Goal: Task Accomplishment & Management: Manage account settings

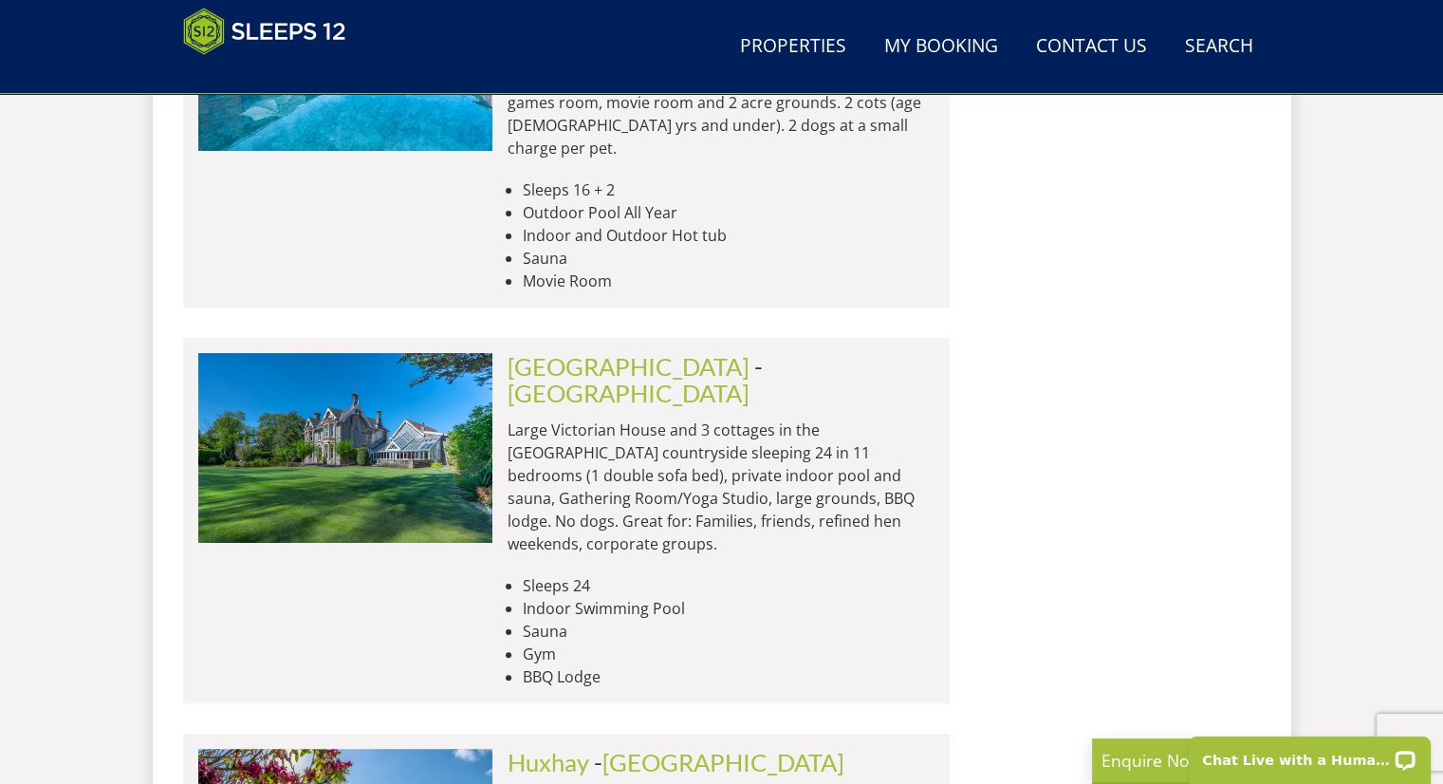
scroll to position [8186, 0]
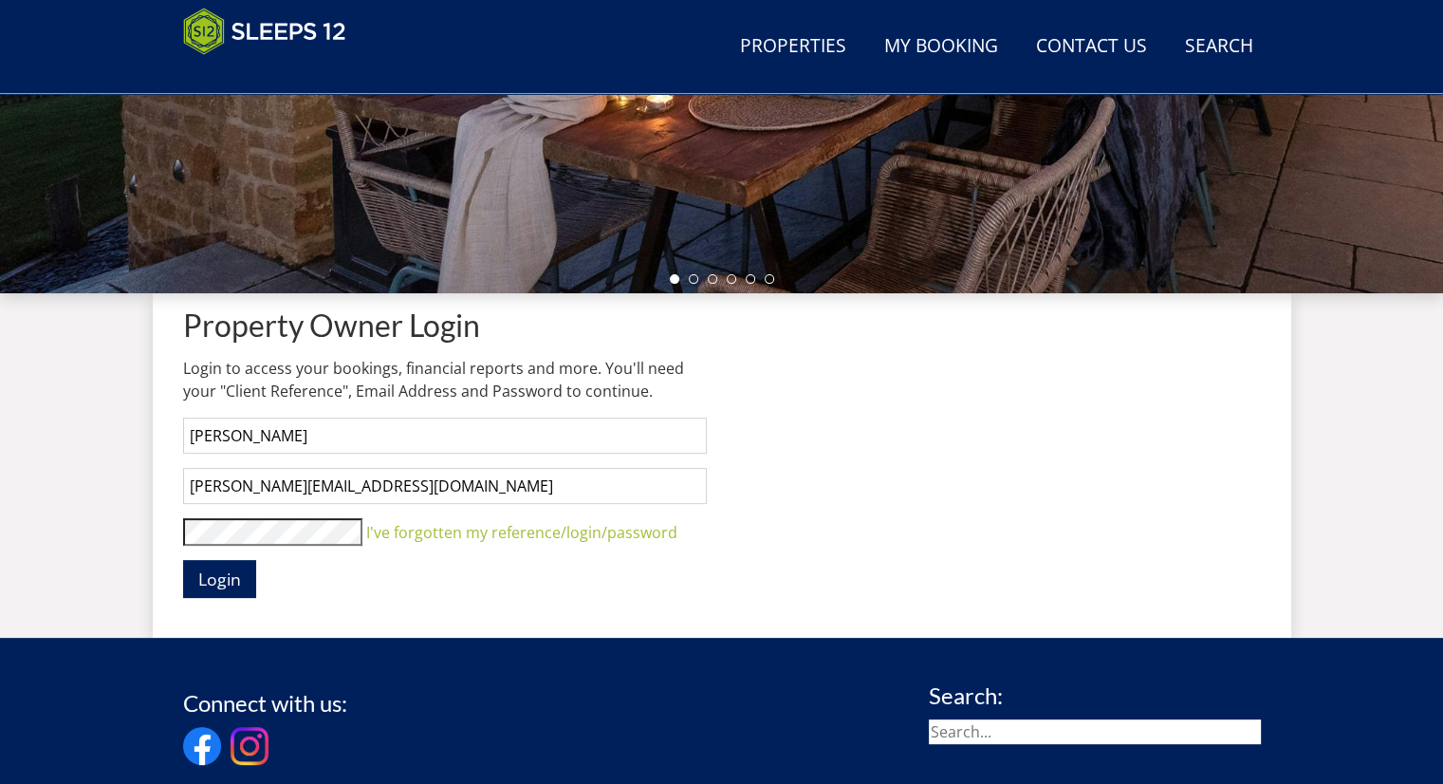
scroll to position [531, 0]
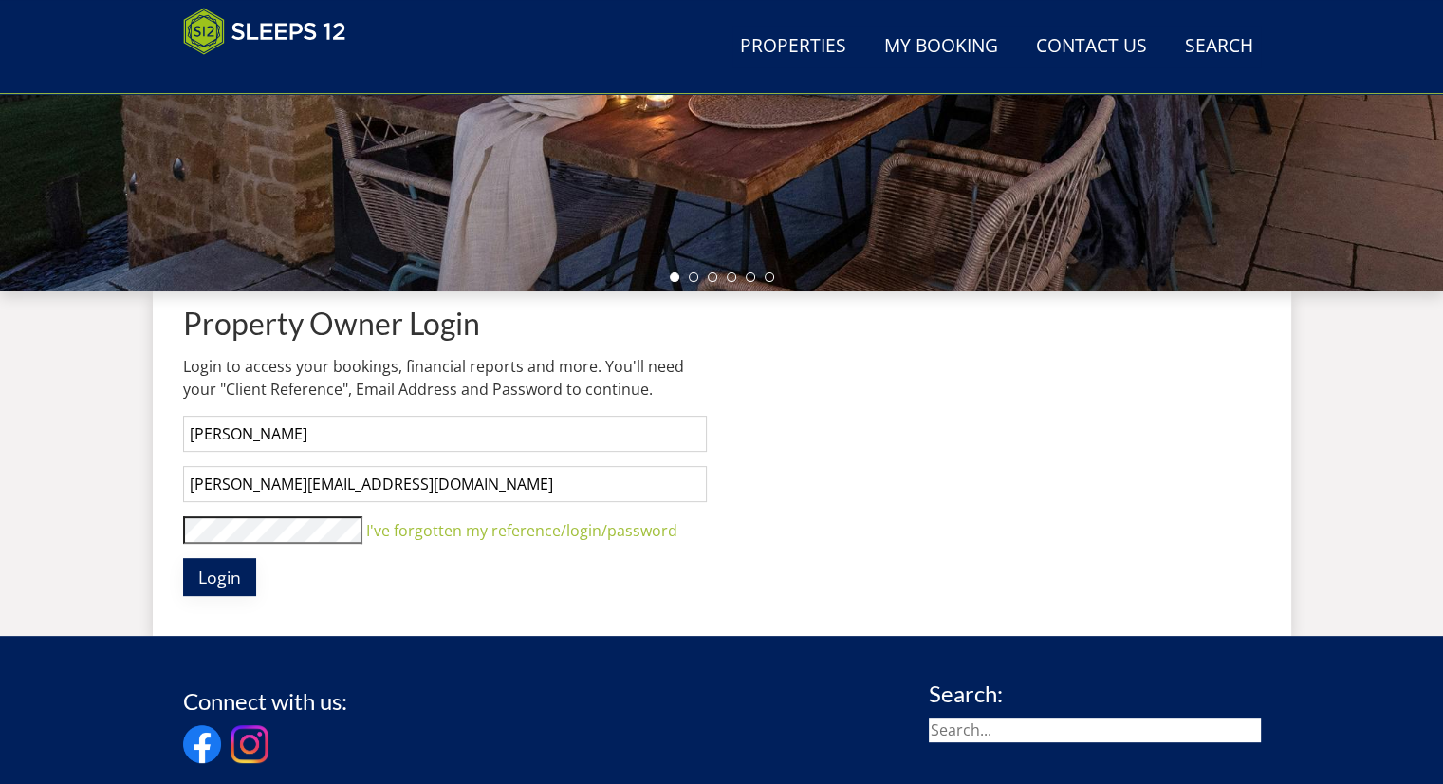
click at [228, 571] on span "Login" at bounding box center [219, 577] width 43 height 23
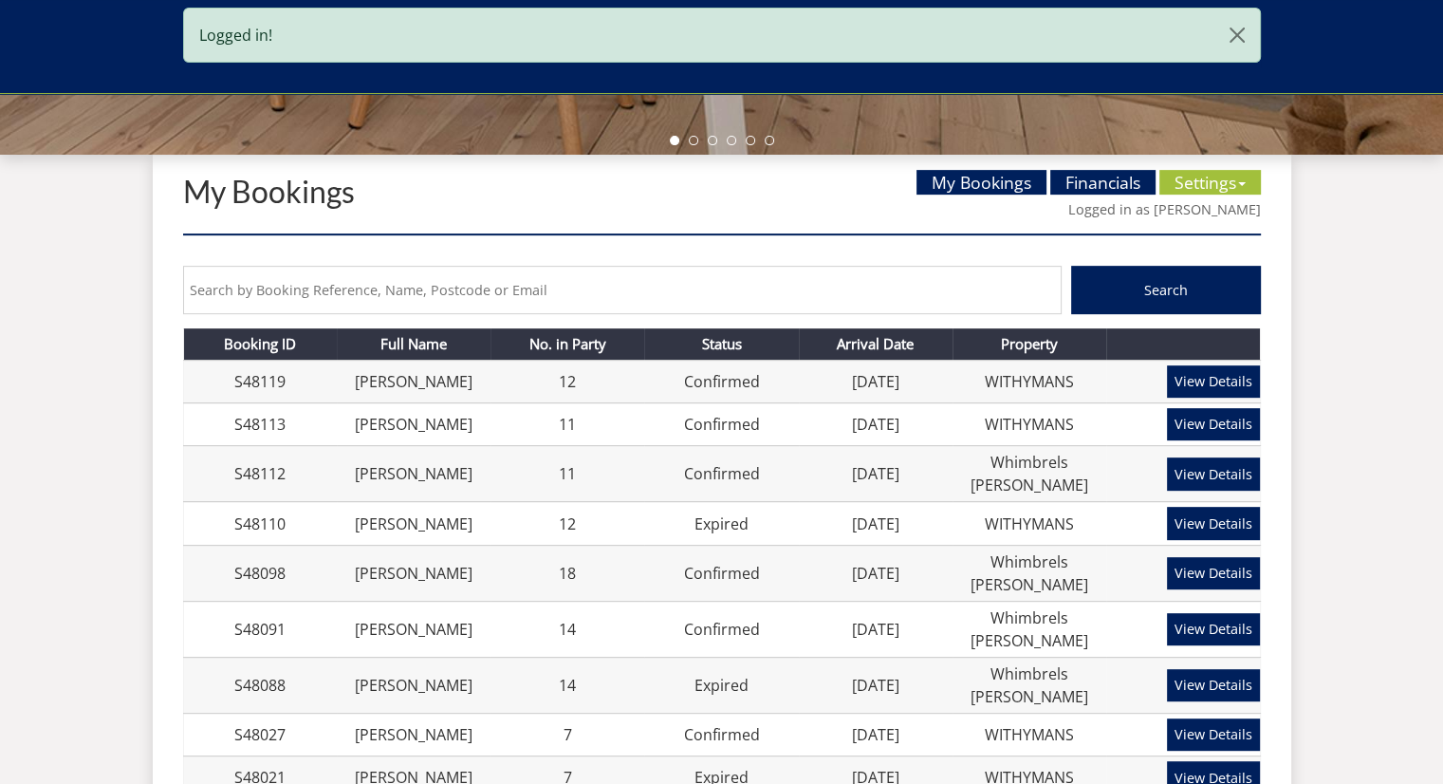
scroll to position [695, 0]
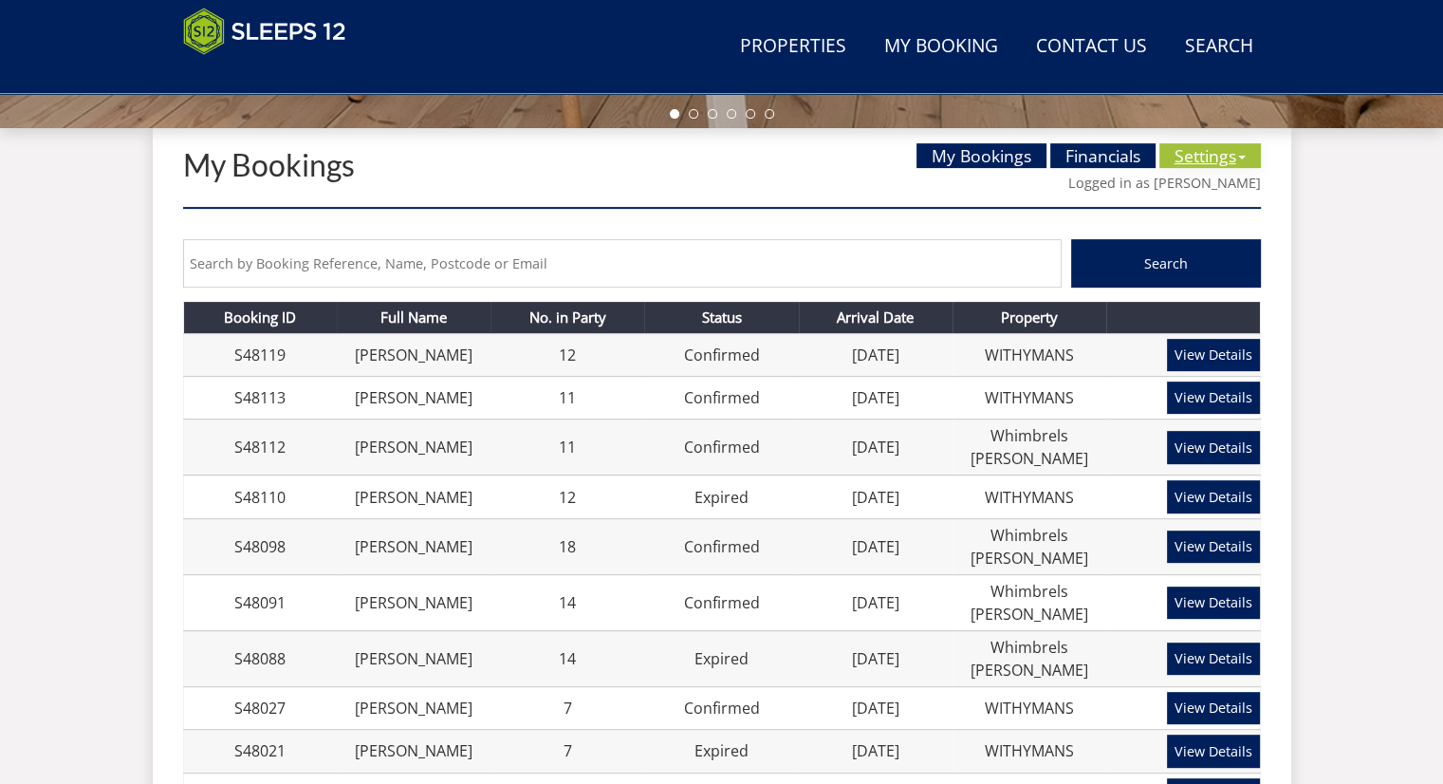
click at [1192, 164] on link "Settings" at bounding box center [1211, 155] width 102 height 25
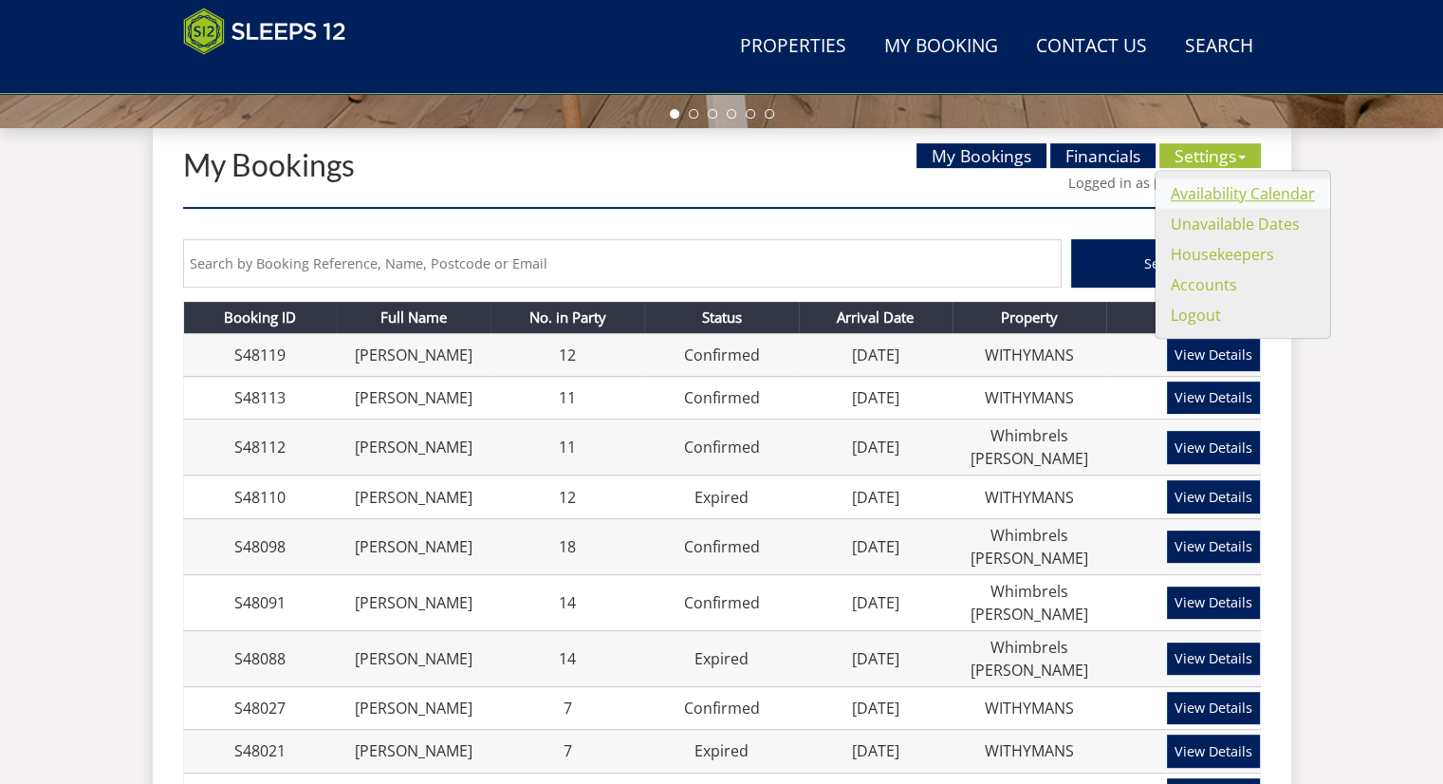
click at [1190, 190] on link "Availability Calendar" at bounding box center [1243, 193] width 144 height 21
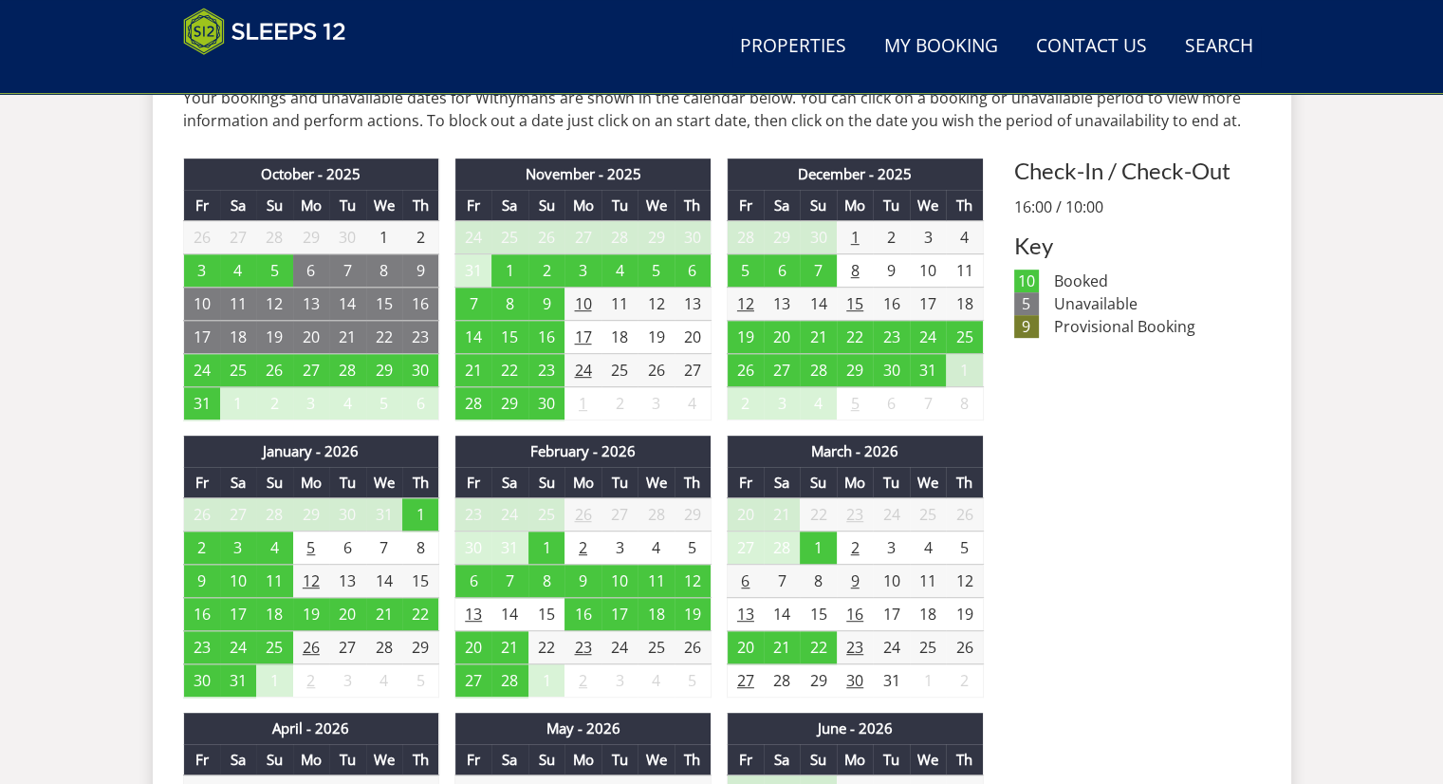
scroll to position [911, 0]
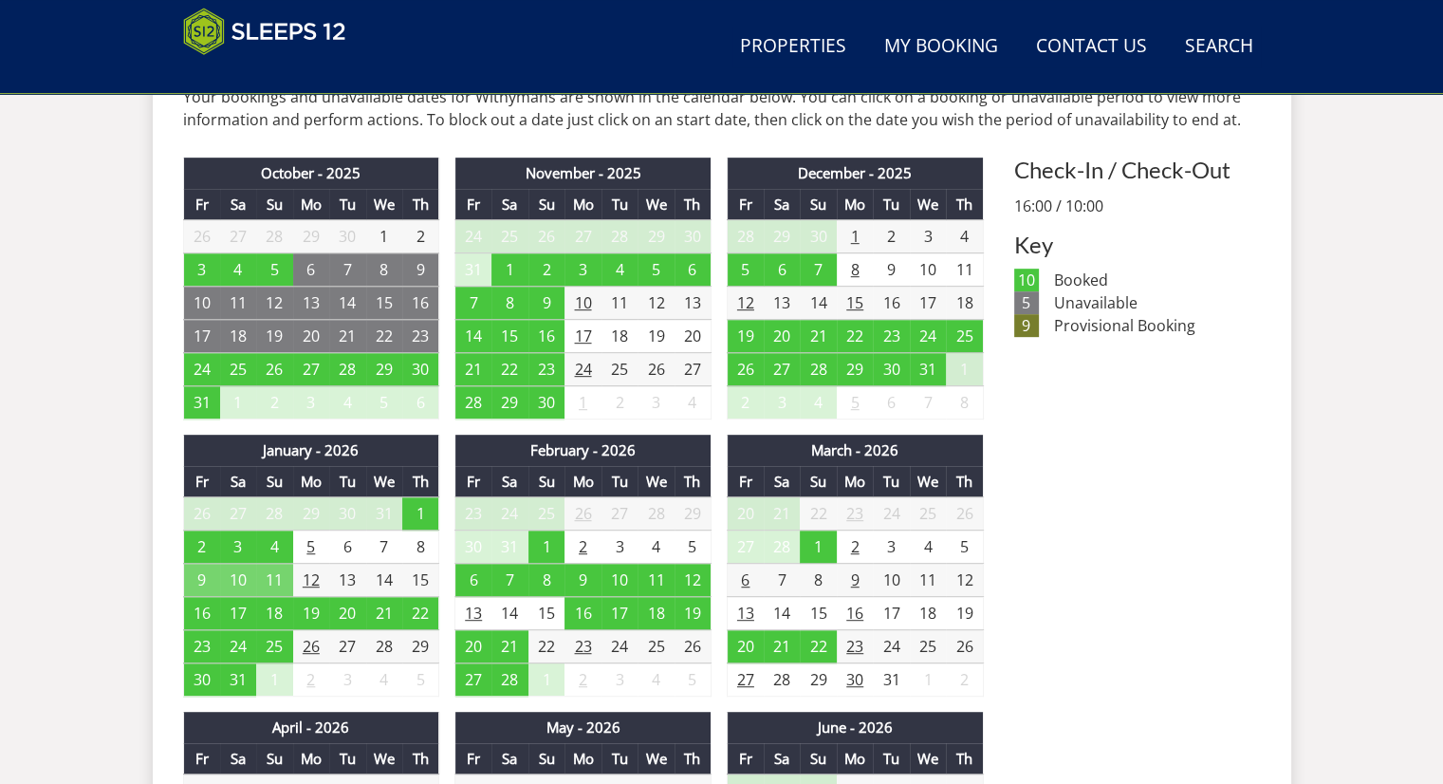
click at [196, 578] on td "9" at bounding box center [201, 580] width 37 height 33
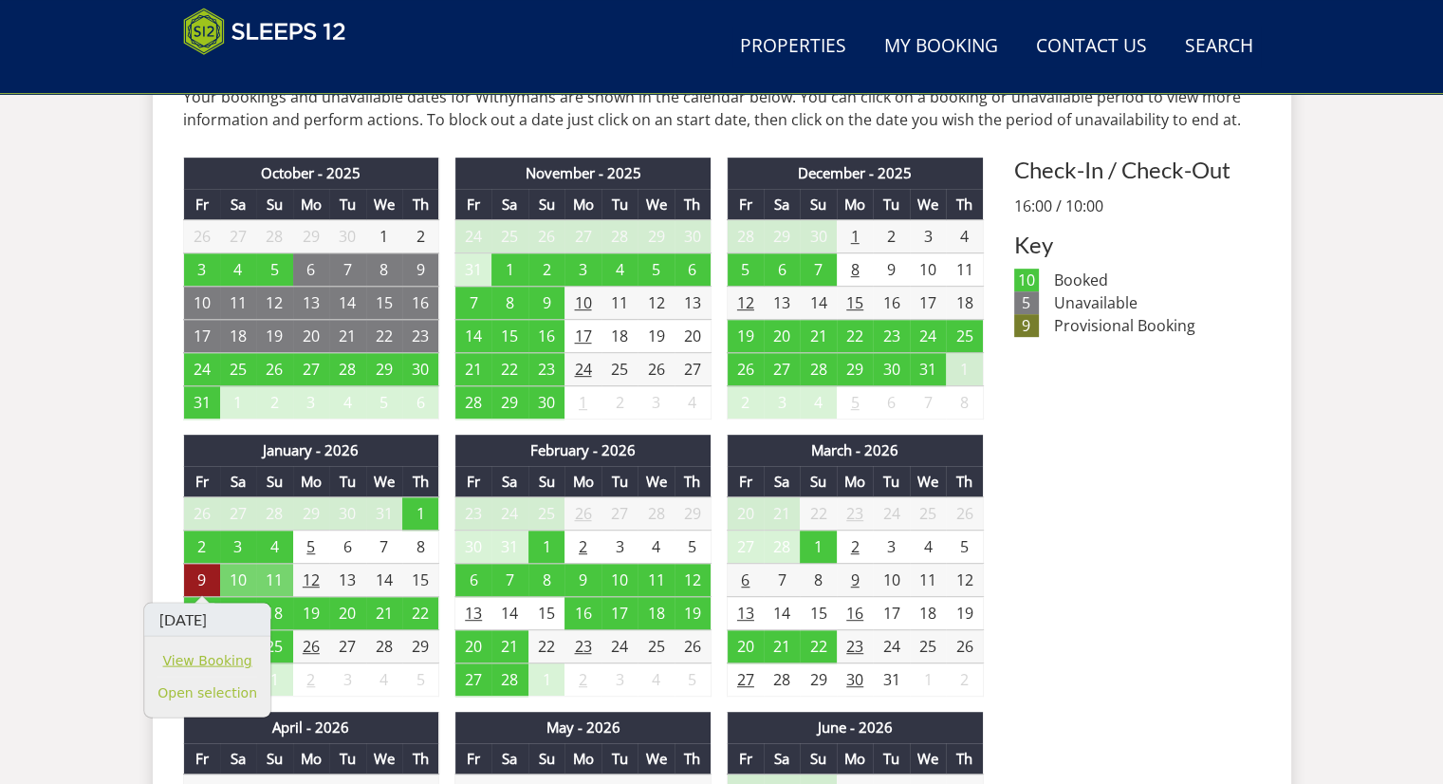
click at [190, 659] on link "View Booking" at bounding box center [208, 660] width 100 height 20
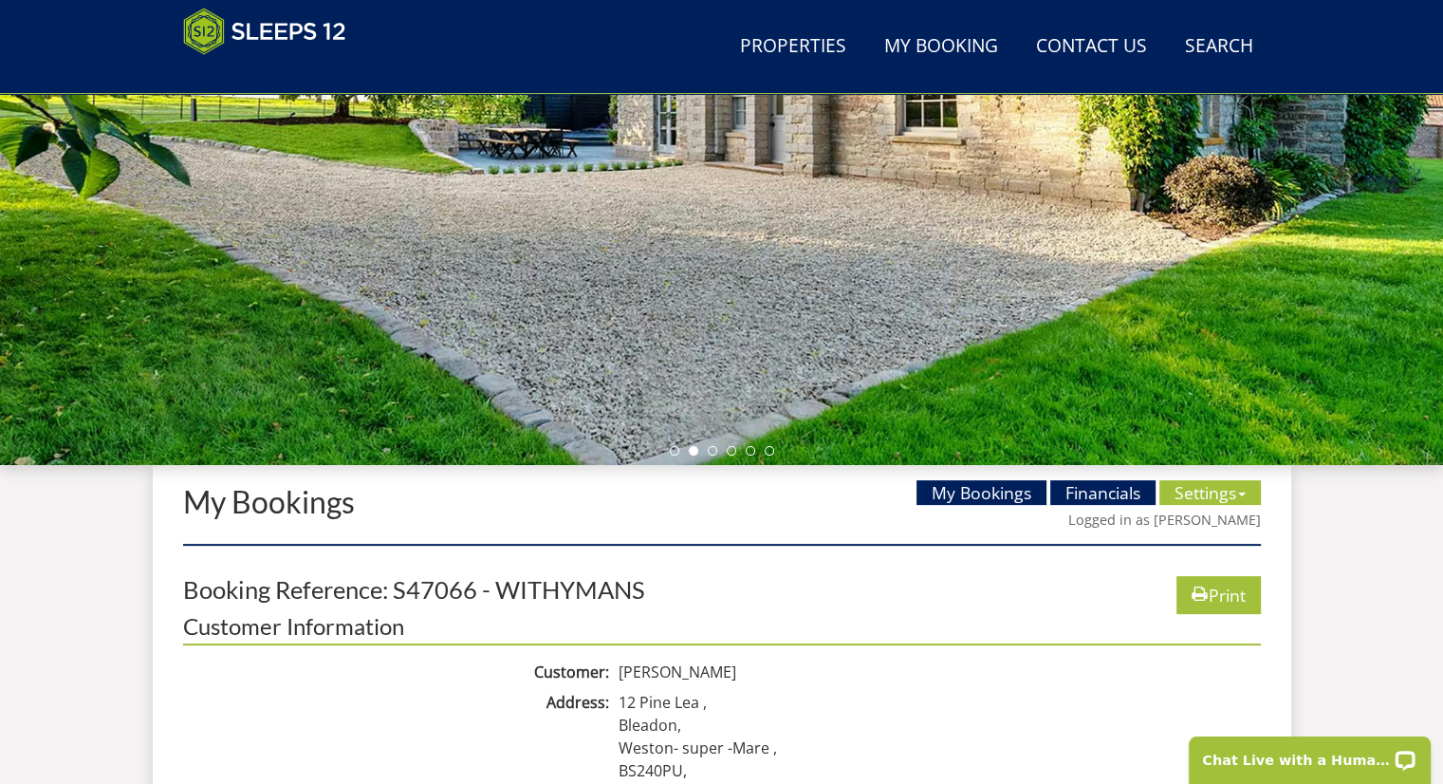
scroll to position [368, 0]
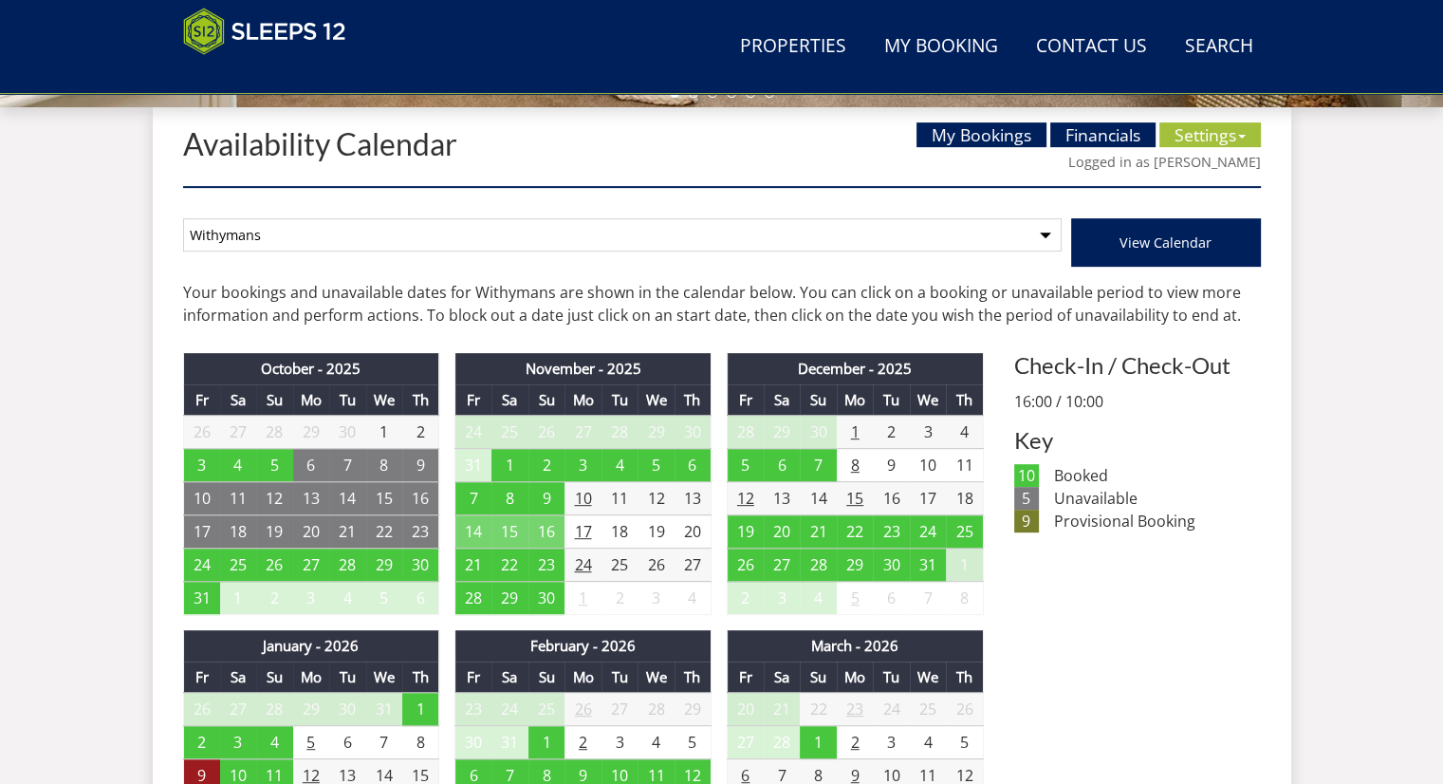
scroll to position [714, 0]
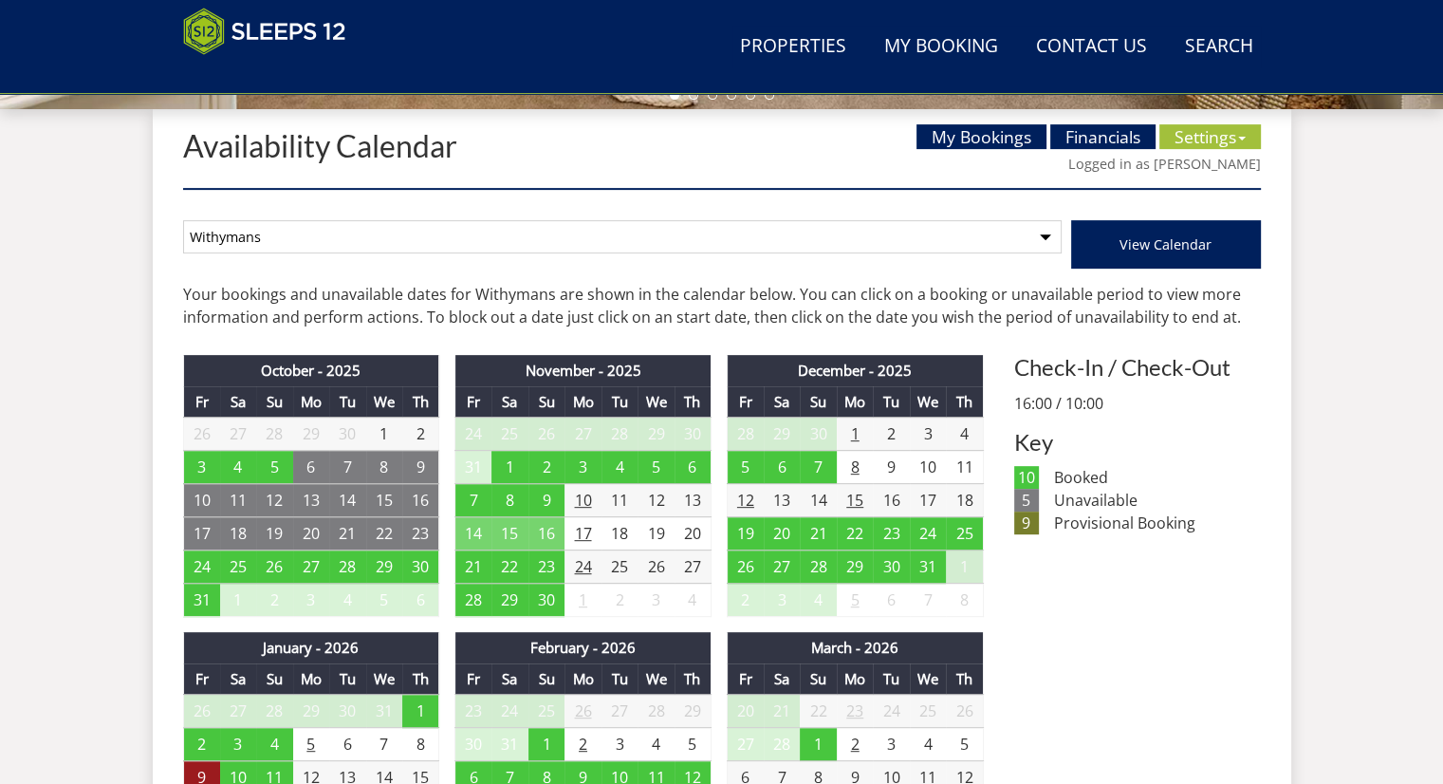
click at [497, 234] on select "Curlews Halt Whimbrels [PERSON_NAME] Rest Bean Goose Barn Little Stays Withymans" at bounding box center [622, 236] width 879 height 33
select select "768"
click at [183, 220] on select "Curlews Halt Whimbrels [PERSON_NAME] Rest Bean Goose Barn Little Stays Withymans" at bounding box center [622, 236] width 879 height 33
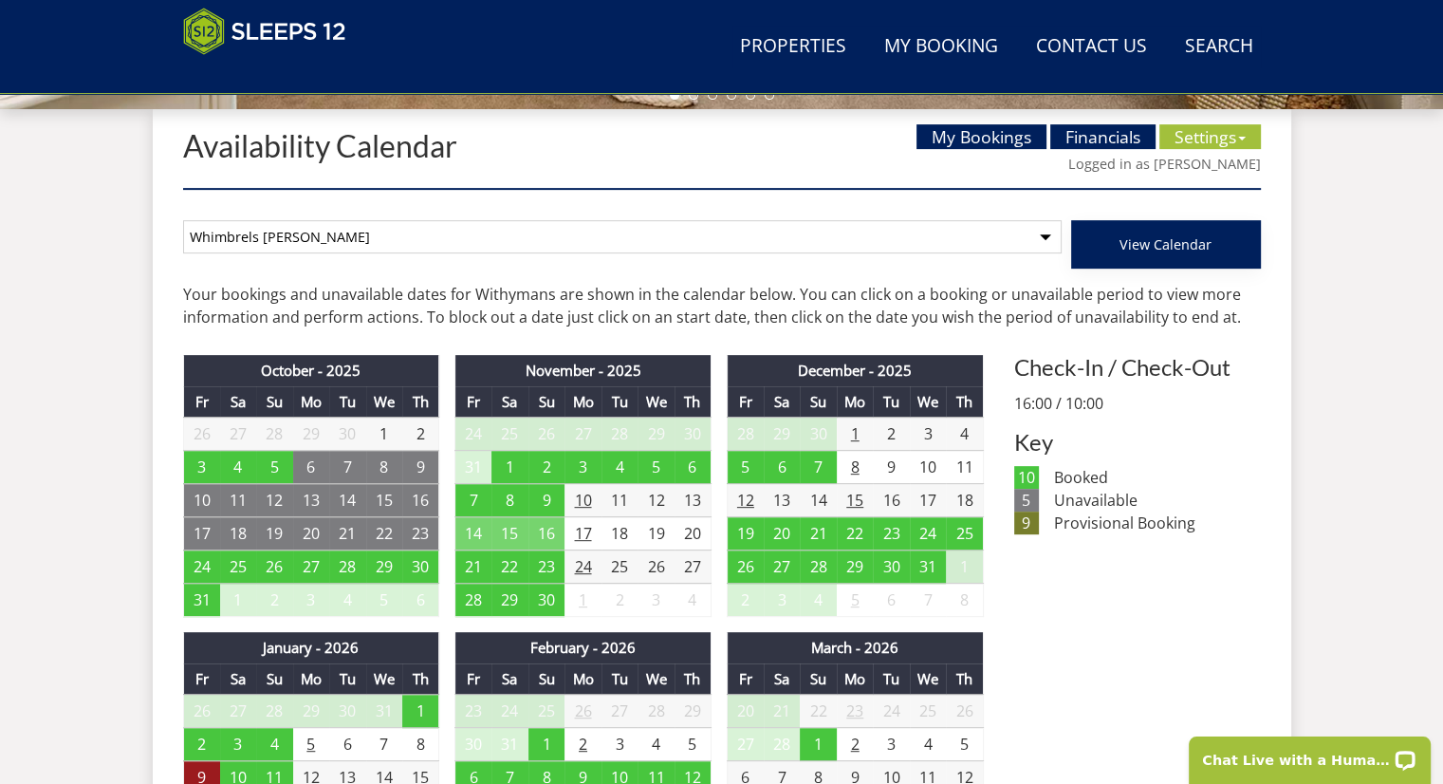
click at [1205, 248] on span "View Calendar" at bounding box center [1166, 244] width 92 height 18
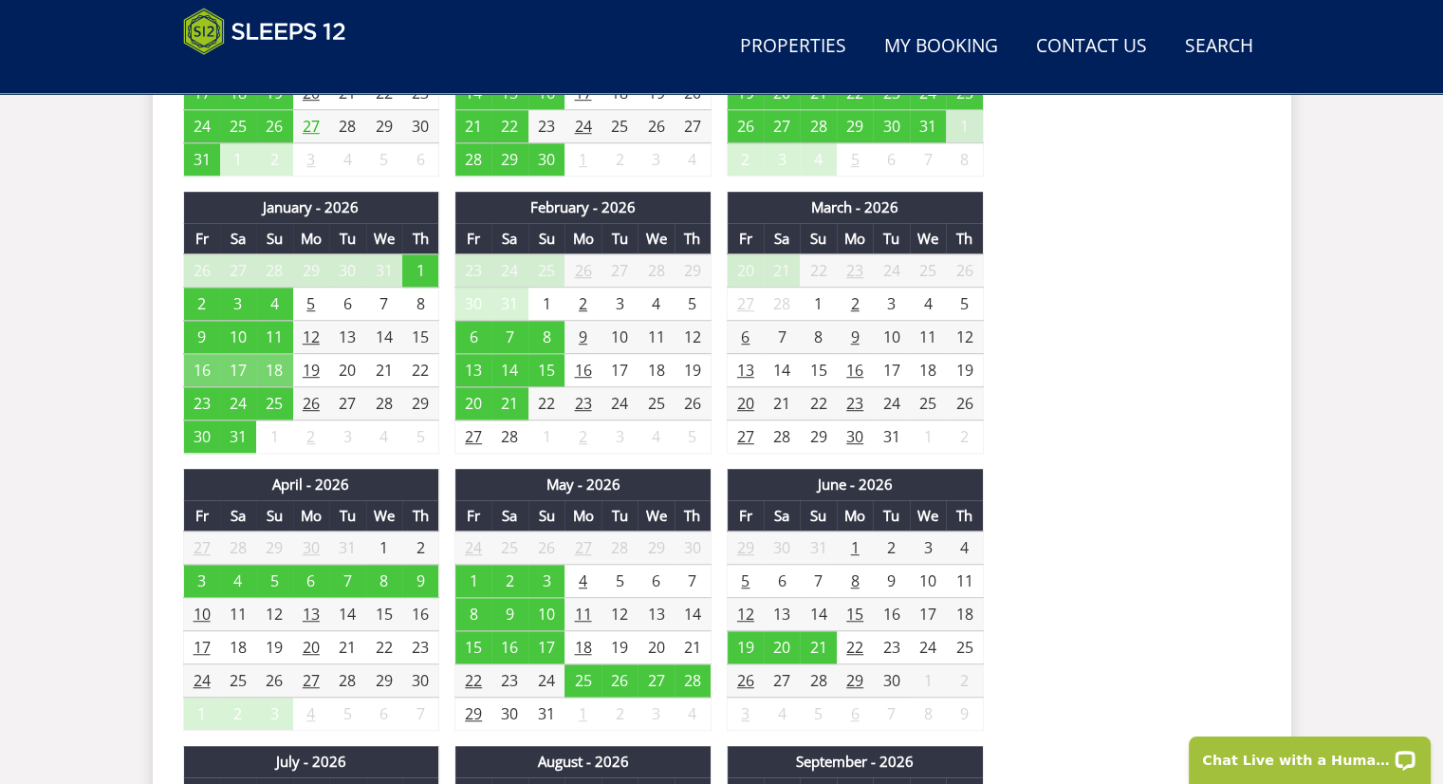
scroll to position [1177, 0]
click at [202, 336] on td "9" at bounding box center [201, 337] width 37 height 33
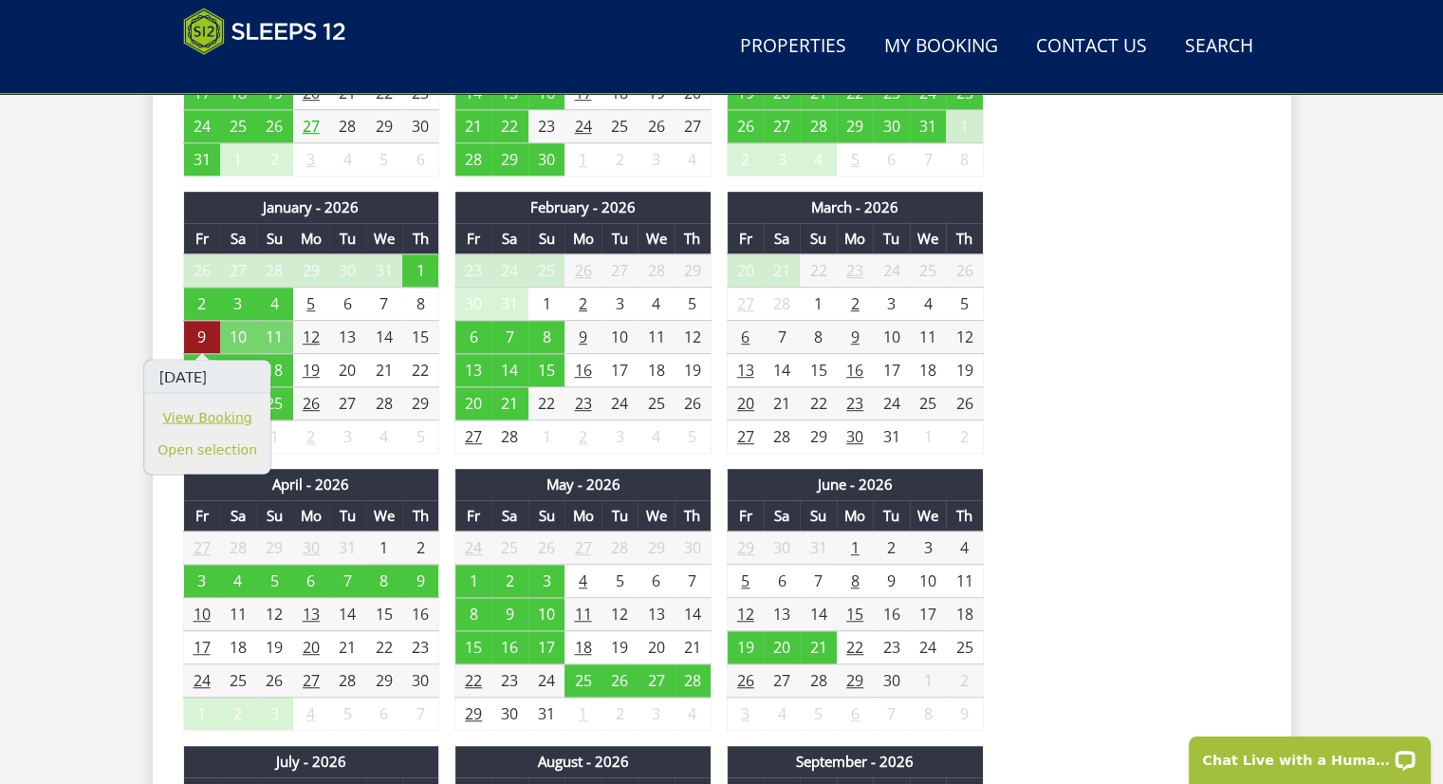
click at [211, 420] on link "View Booking" at bounding box center [208, 417] width 100 height 20
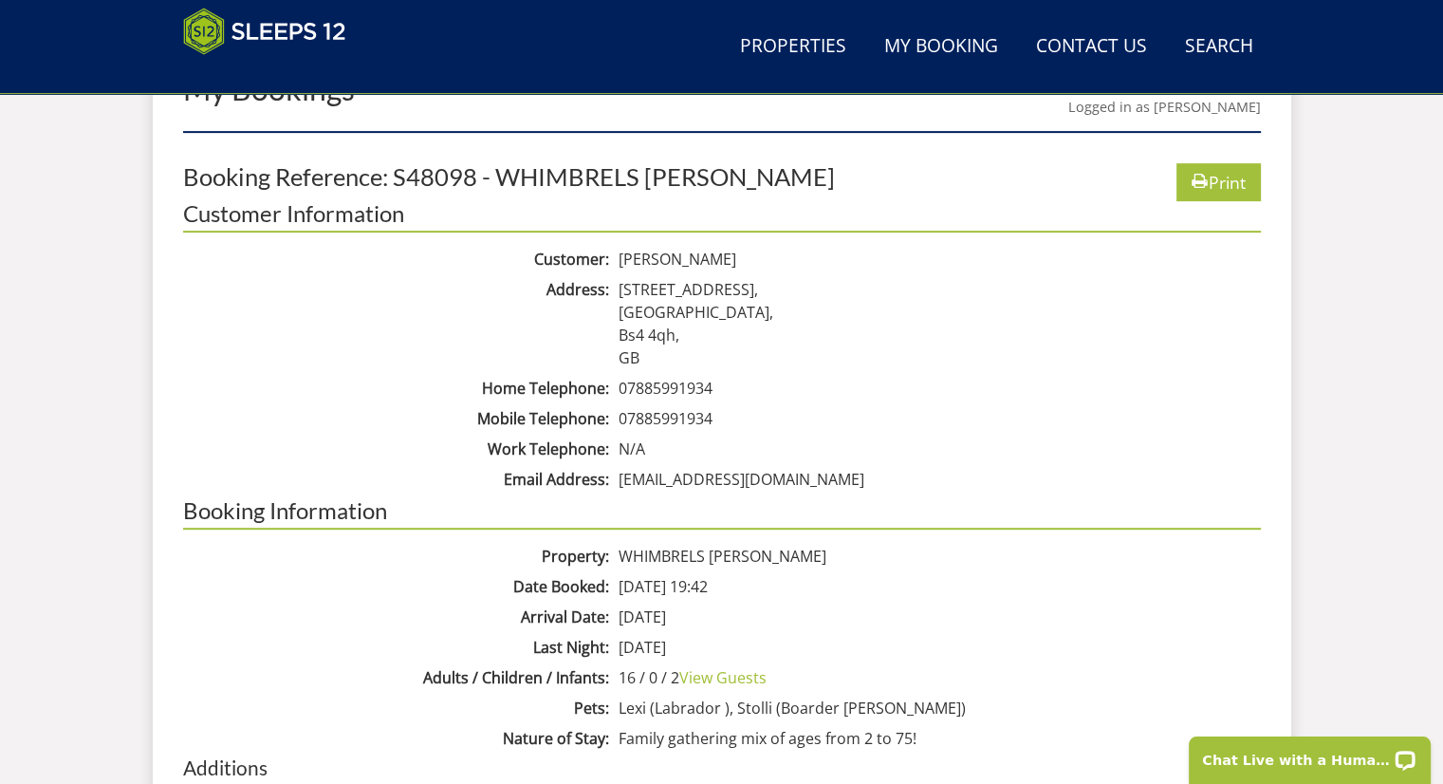
scroll to position [830, 0]
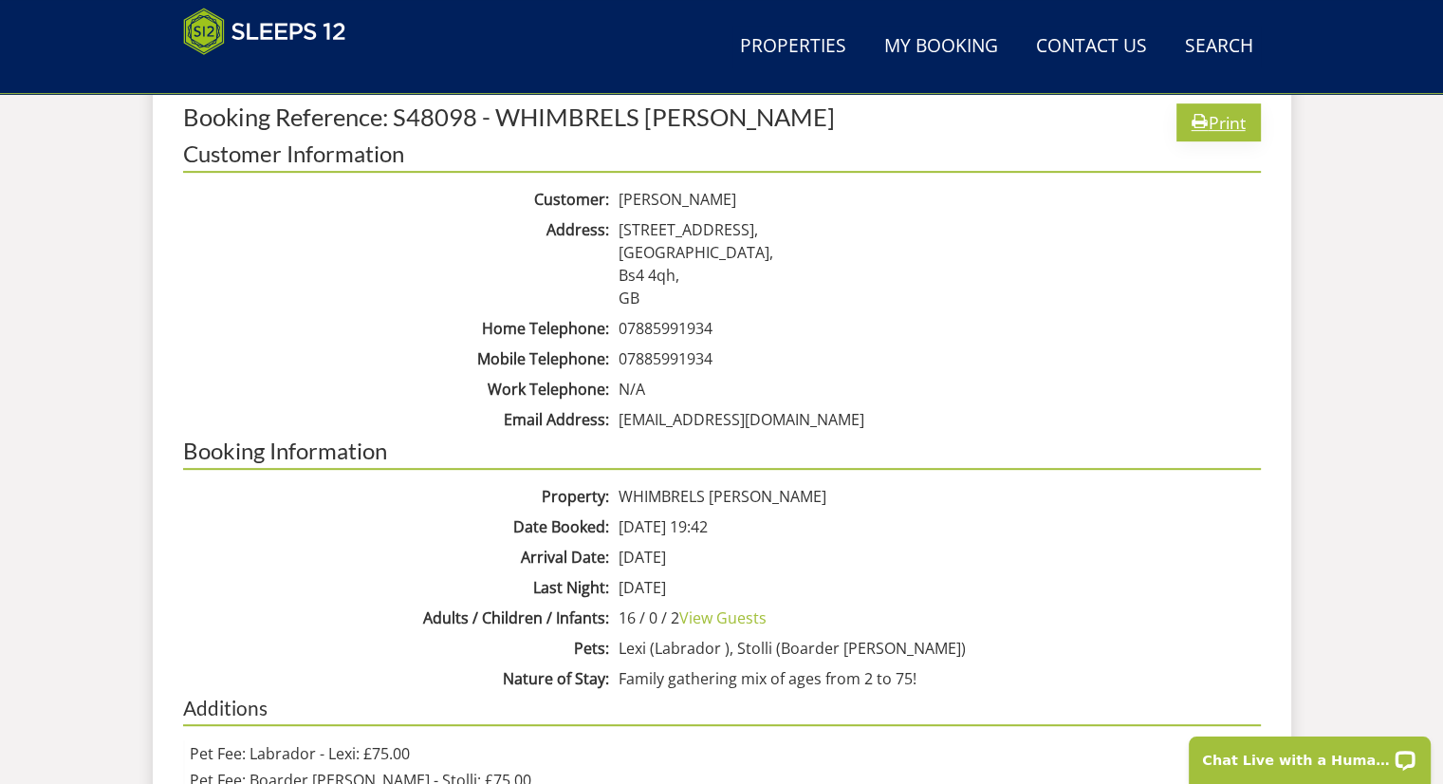
click at [1214, 116] on link "Print" at bounding box center [1219, 121] width 84 height 37
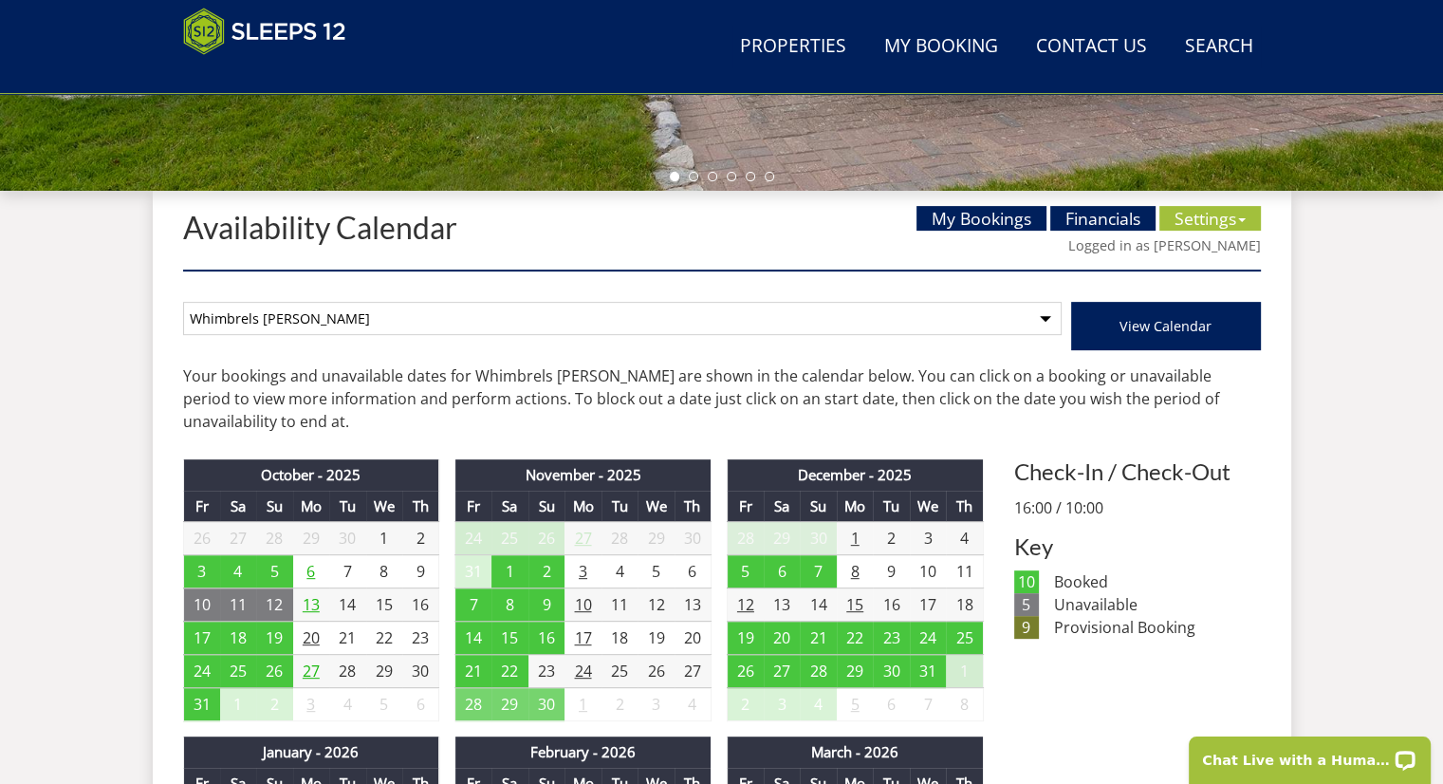
scroll to position [636, 0]
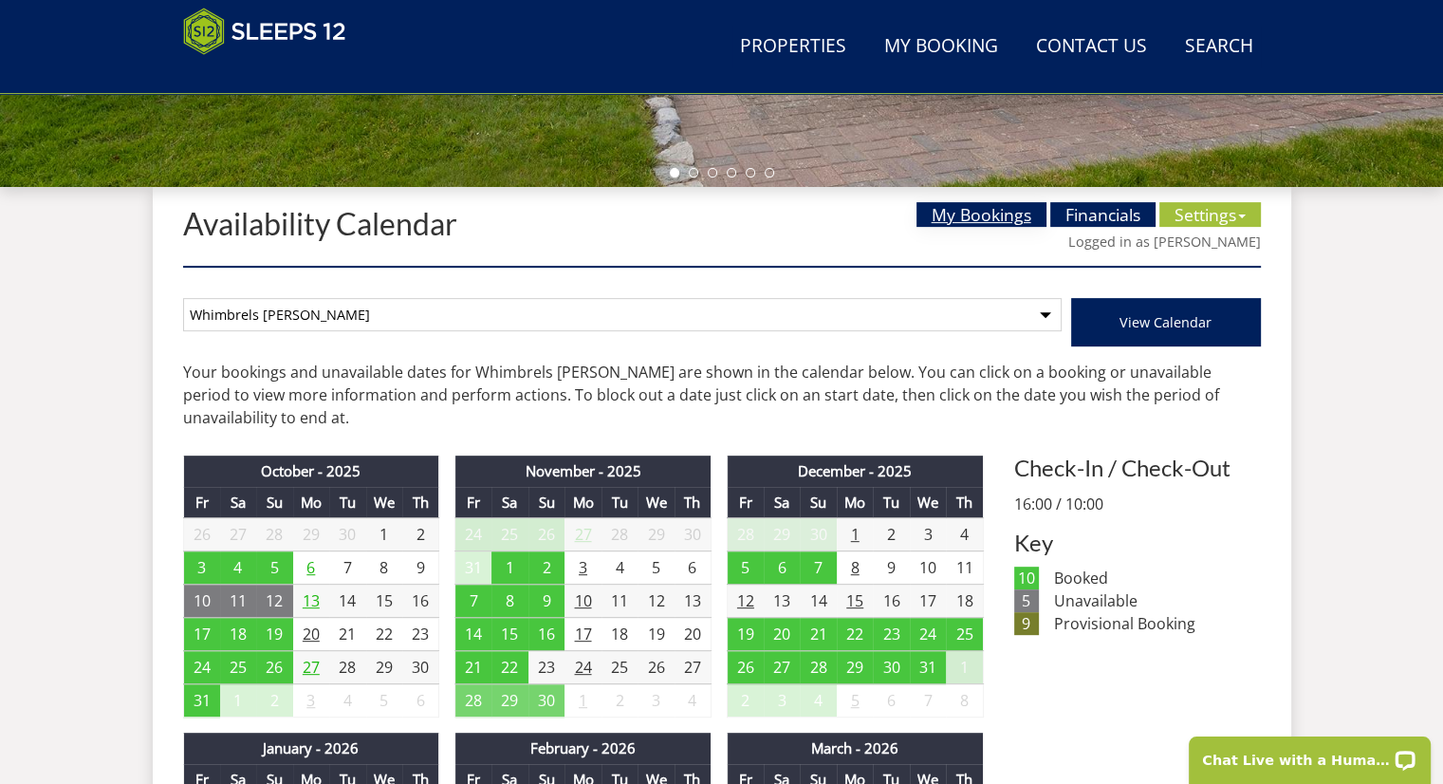
click at [964, 203] on link "My Bookings" at bounding box center [982, 214] width 130 height 25
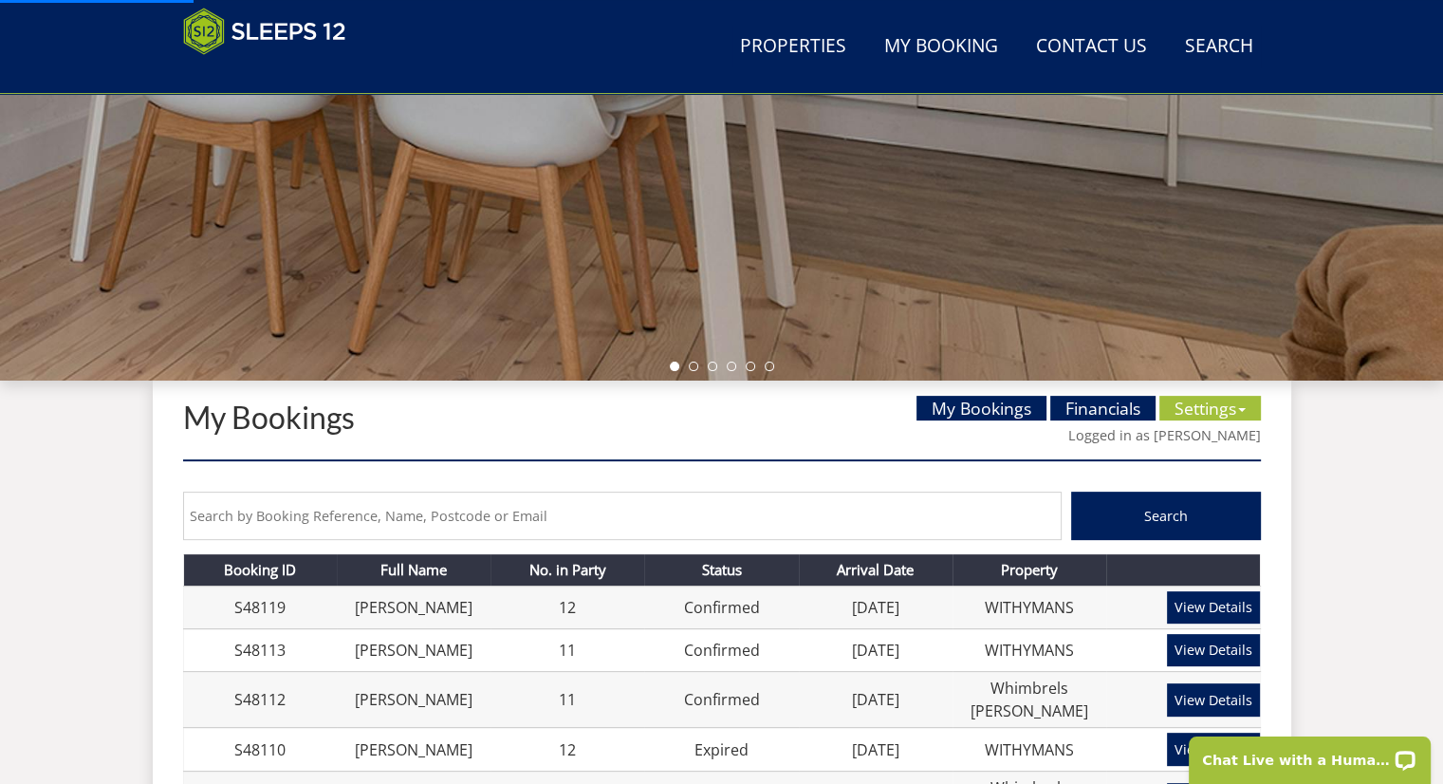
click at [267, 514] on input "text" at bounding box center [622, 516] width 879 height 48
type input "46319"
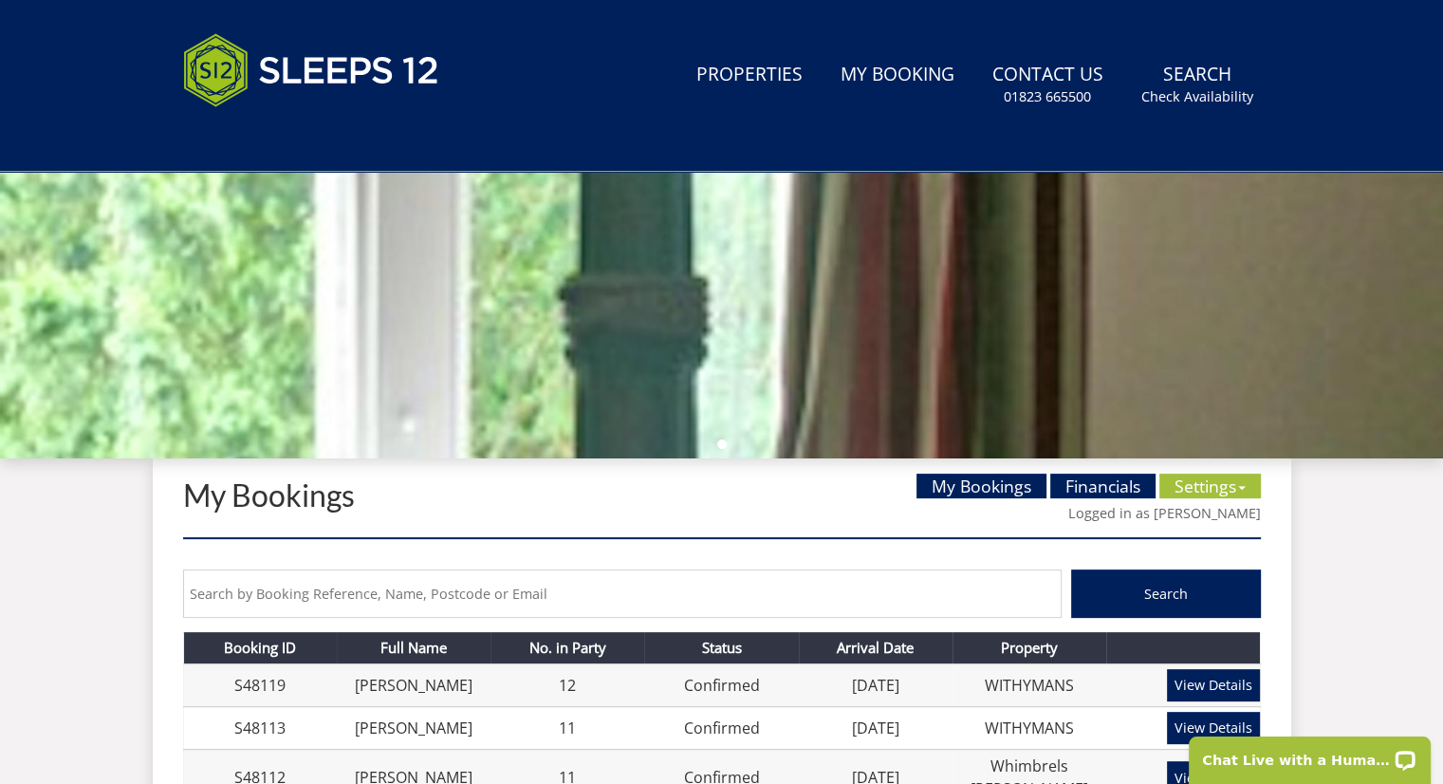
click at [231, 589] on input "text" at bounding box center [622, 593] width 879 height 48
type input "46319"
click at [1071, 569] on button "Search" at bounding box center [1166, 593] width 190 height 48
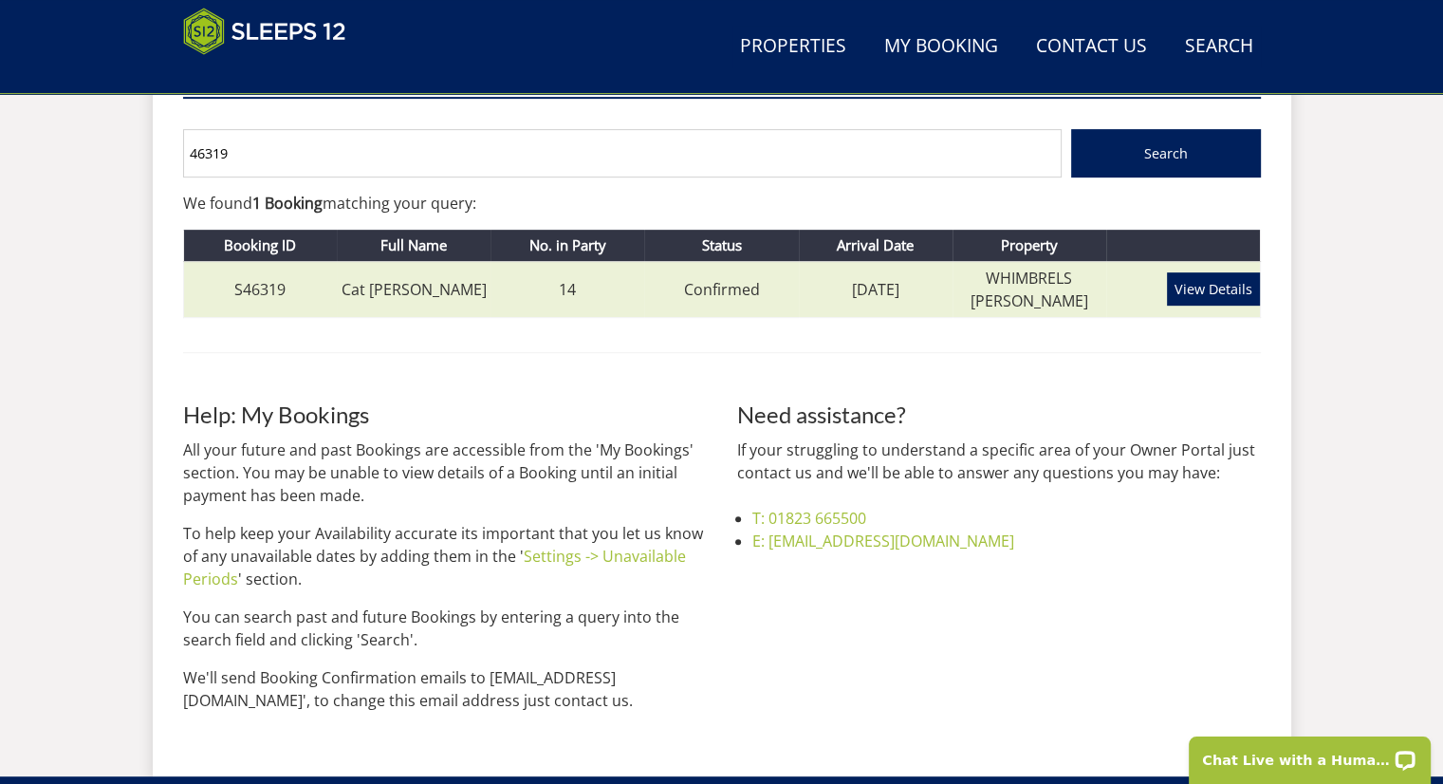
click at [392, 279] on link "Cat [PERSON_NAME]" at bounding box center [414, 289] width 145 height 21
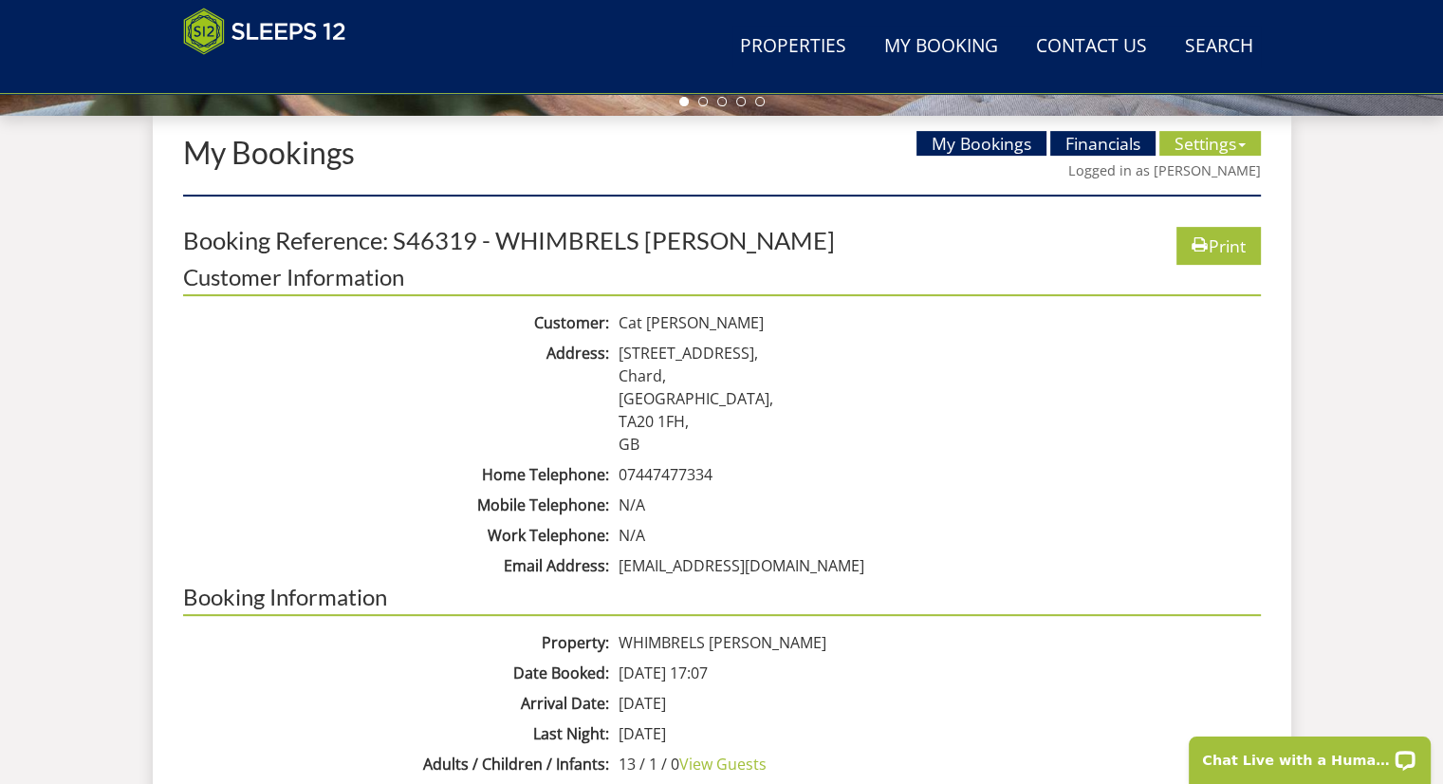
scroll to position [703, 0]
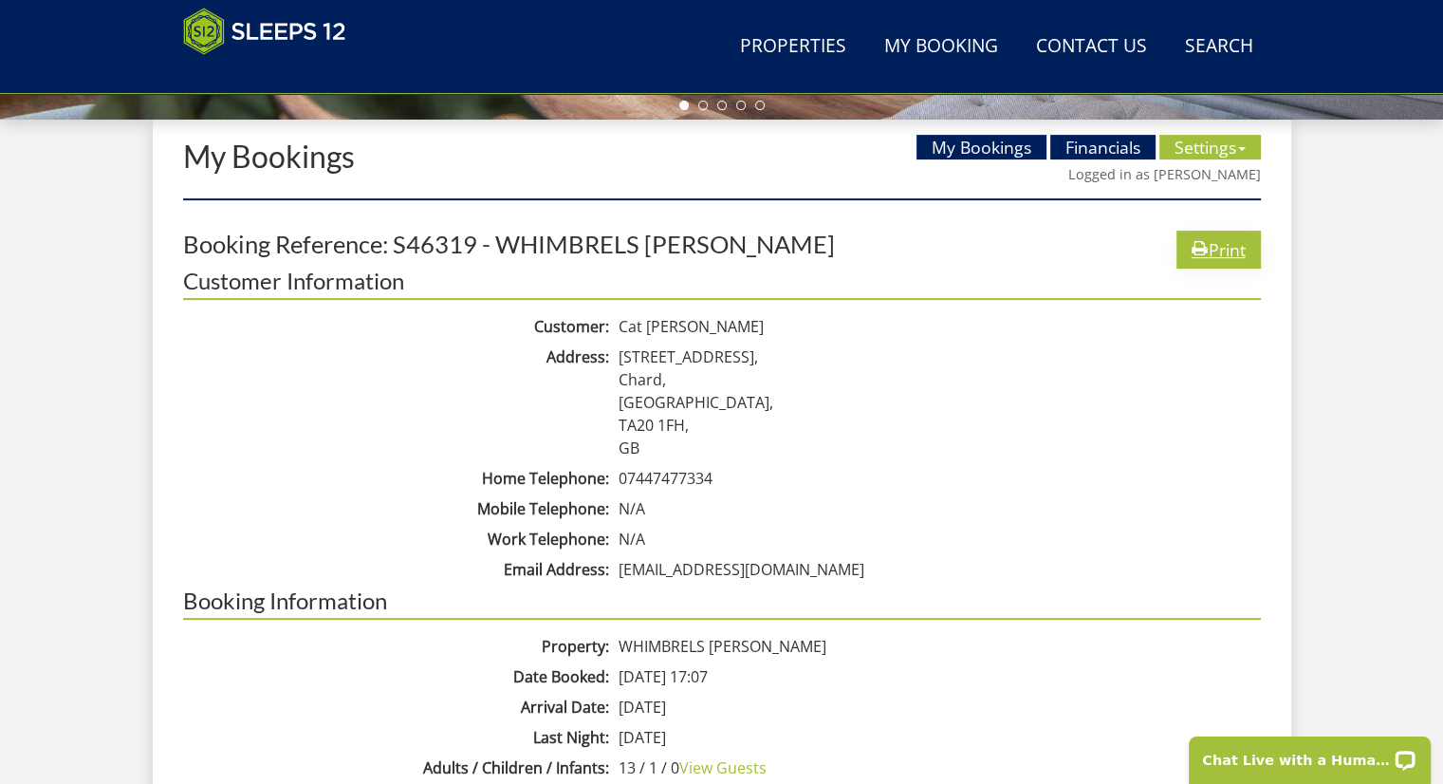
click at [1211, 255] on link "Print" at bounding box center [1219, 249] width 84 height 37
